Goal: Task Accomplishment & Management: Manage account settings

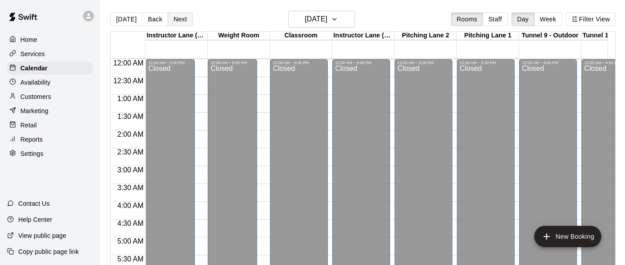
scroll to position [566, 526]
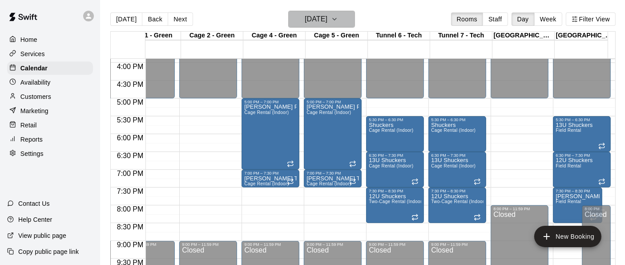
click at [355, 18] on button "[DATE]" at bounding box center [321, 19] width 67 height 17
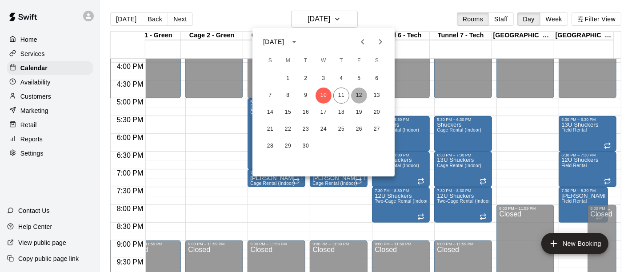
click at [361, 94] on button "12" at bounding box center [359, 96] width 16 height 16
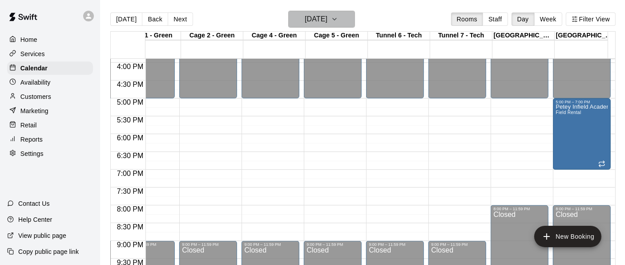
click at [338, 22] on icon "button" at bounding box center [334, 19] width 7 height 11
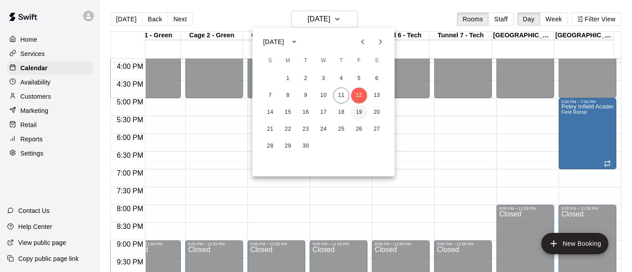
click at [360, 115] on button "19" at bounding box center [359, 112] width 16 height 16
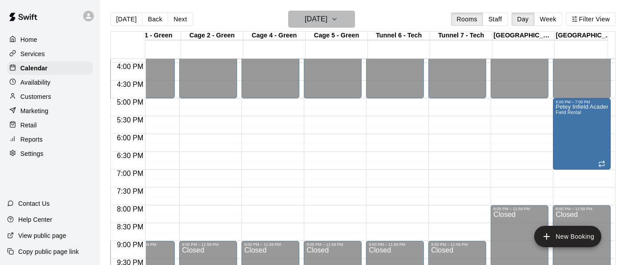
click at [327, 16] on h6 "[DATE]" at bounding box center [316, 19] width 23 height 12
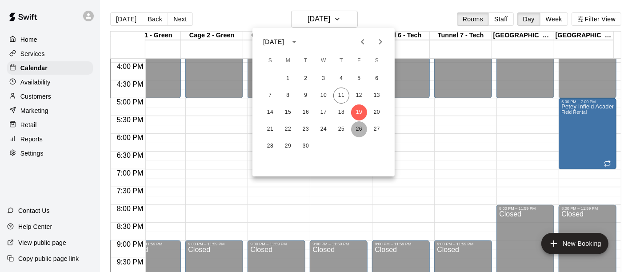
click at [357, 131] on button "26" at bounding box center [359, 129] width 16 height 16
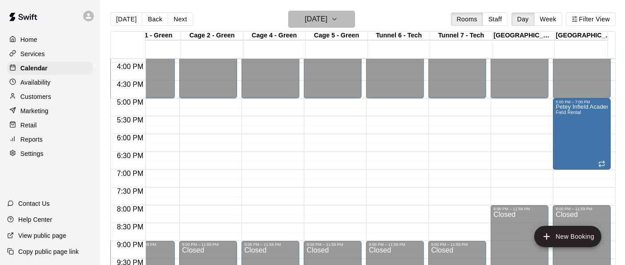
click at [338, 23] on icon "button" at bounding box center [334, 19] width 7 height 11
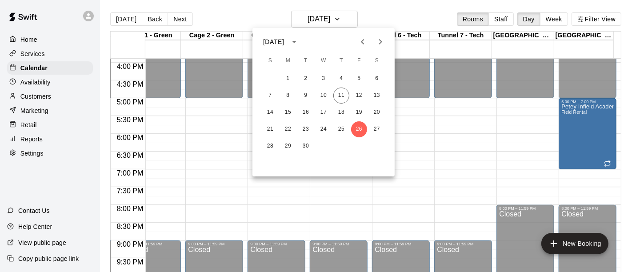
click at [380, 46] on icon "Next month" at bounding box center [380, 41] width 11 height 11
click at [359, 77] on button "3" at bounding box center [359, 79] width 16 height 16
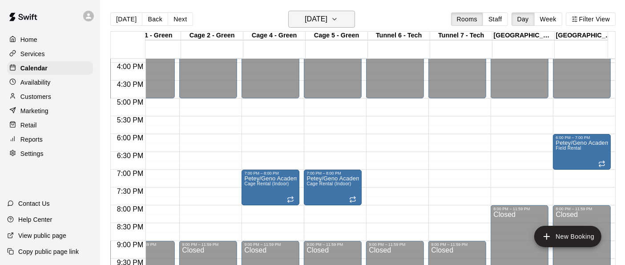
click at [338, 22] on icon "button" at bounding box center [334, 19] width 7 height 11
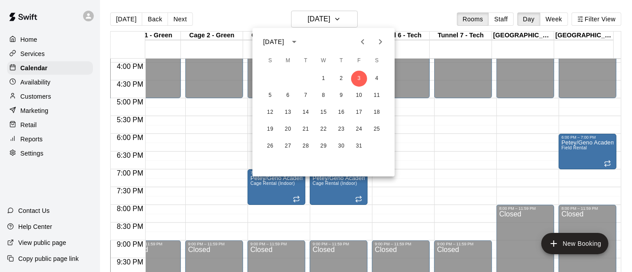
click at [382, 40] on icon "Next month" at bounding box center [380, 41] width 11 height 11
click at [359, 93] on button "7" at bounding box center [359, 96] width 16 height 16
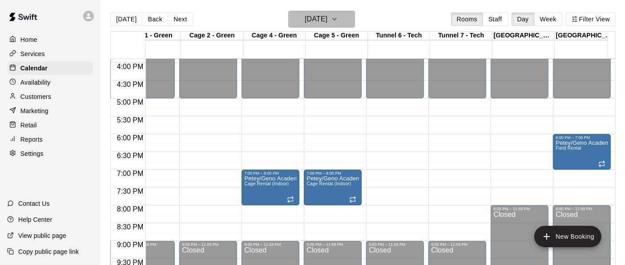
click at [338, 21] on icon "button" at bounding box center [334, 19] width 7 height 11
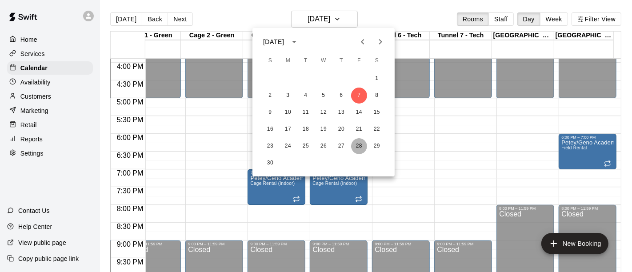
click at [356, 145] on button "28" at bounding box center [359, 146] width 16 height 16
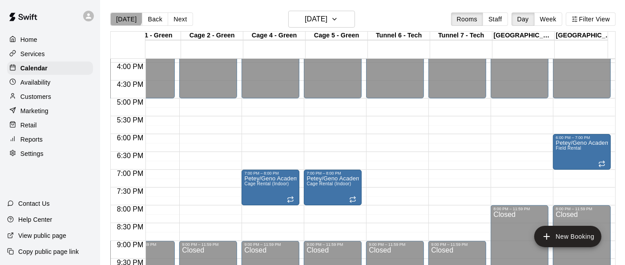
click at [125, 16] on button "[DATE]" at bounding box center [126, 18] width 32 height 13
